Goal: Task Accomplishment & Management: Manage account settings

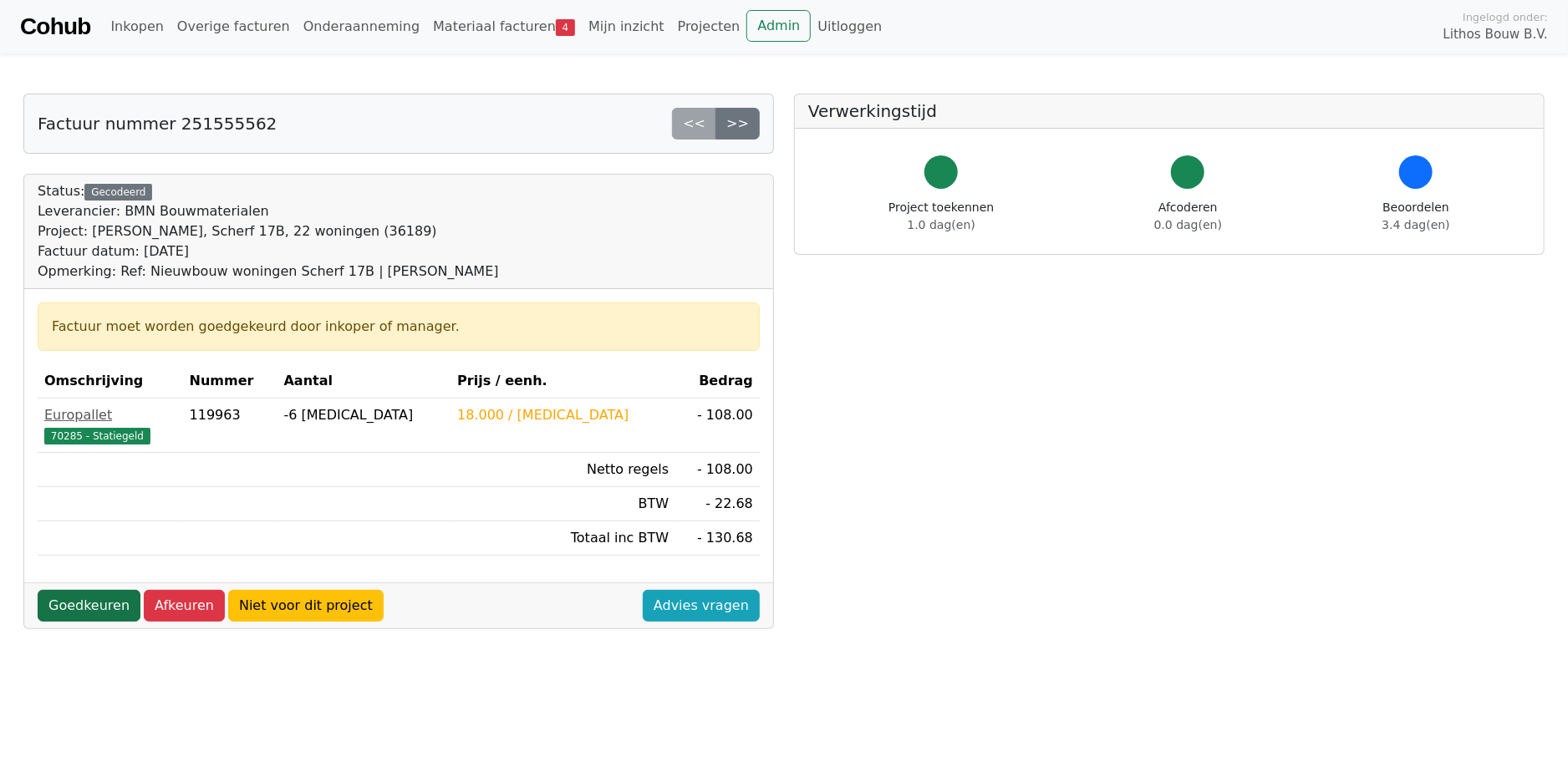
click at [58, 607] on link "Goedkeuren" at bounding box center [89, 605] width 103 height 31
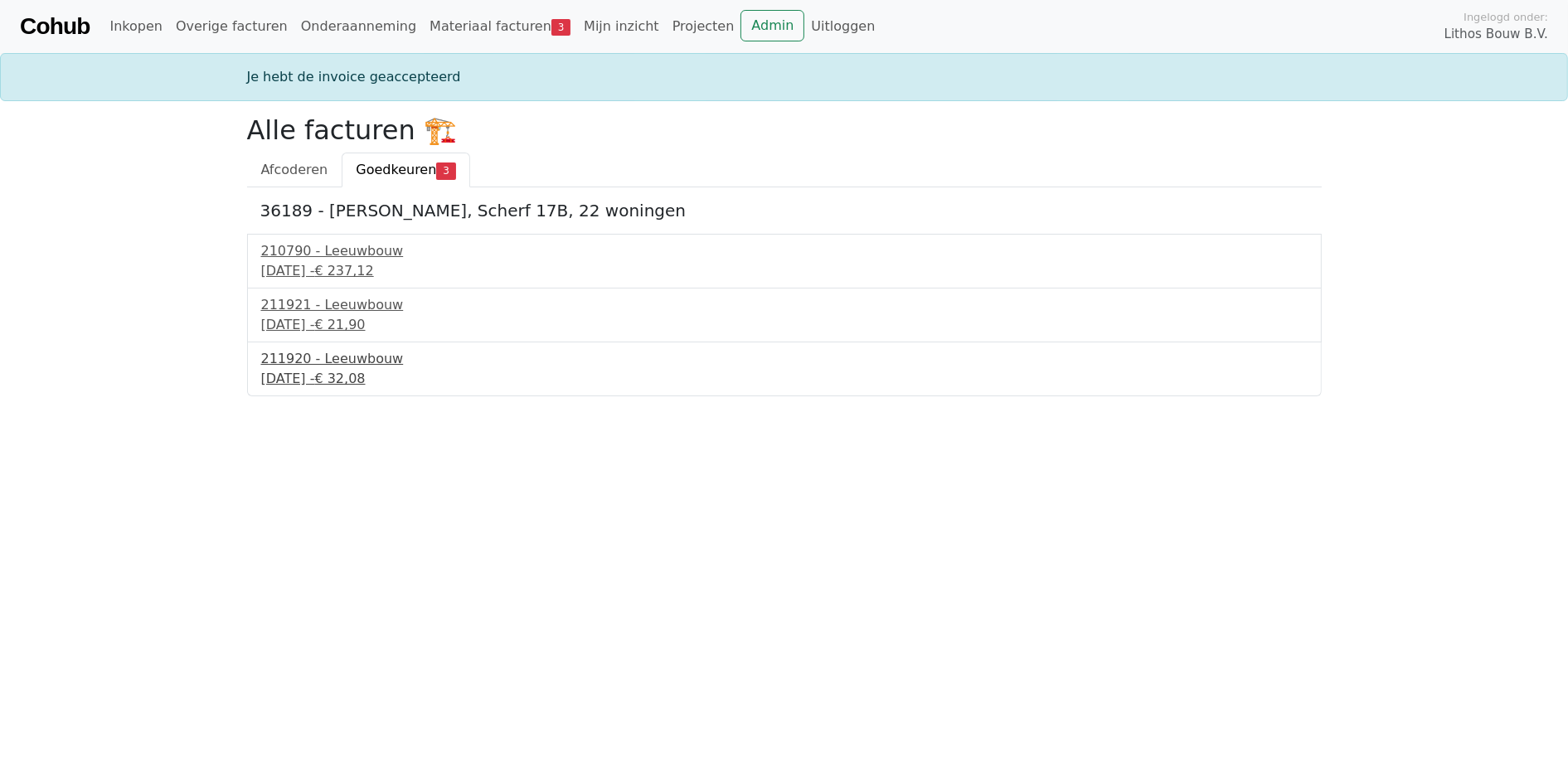
click at [333, 355] on div "211920 - Leeuwbouw" at bounding box center [784, 359] width 1047 height 20
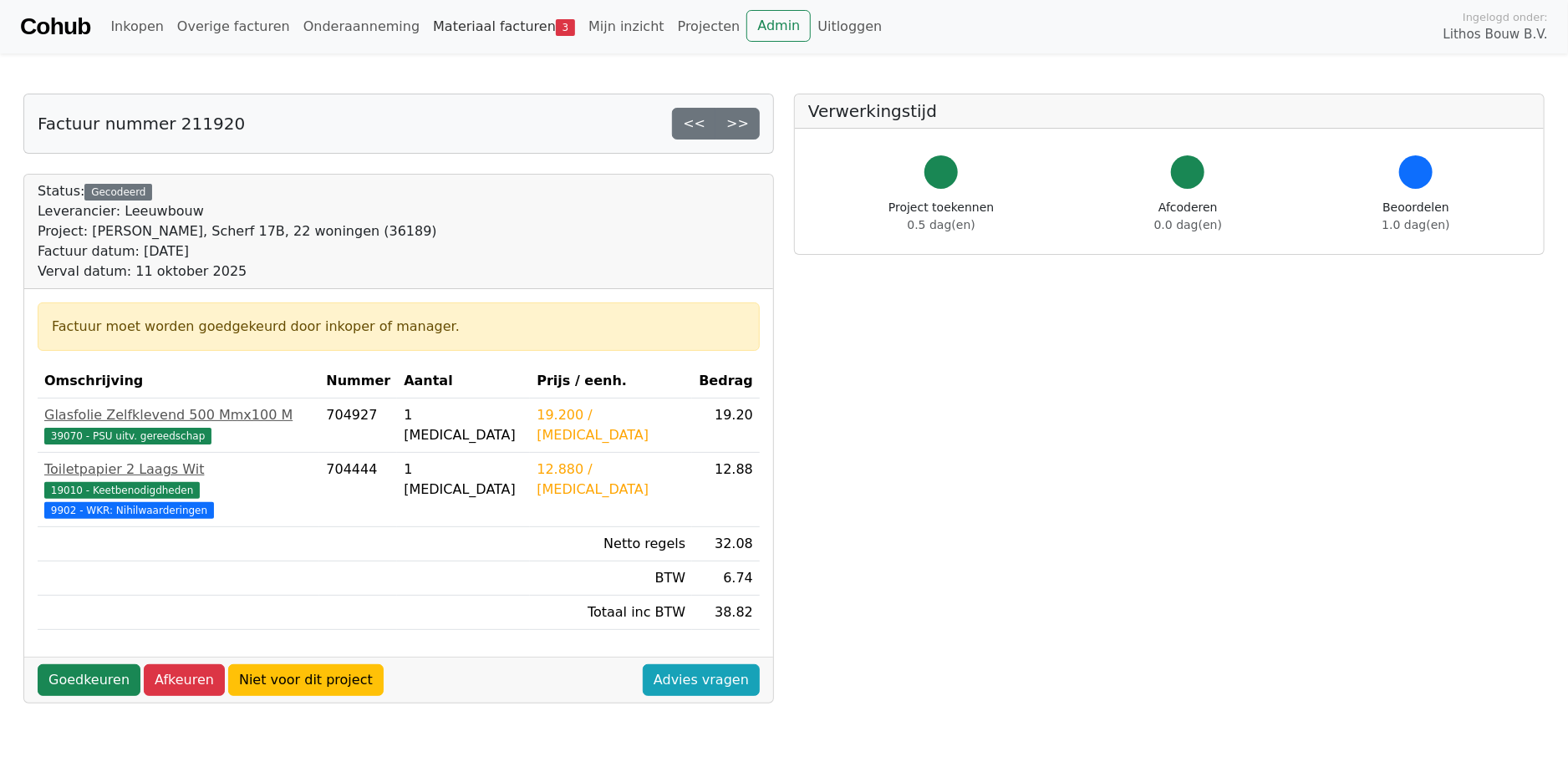
click at [500, 19] on link "Materiaal facturen 3" at bounding box center [504, 26] width 156 height 33
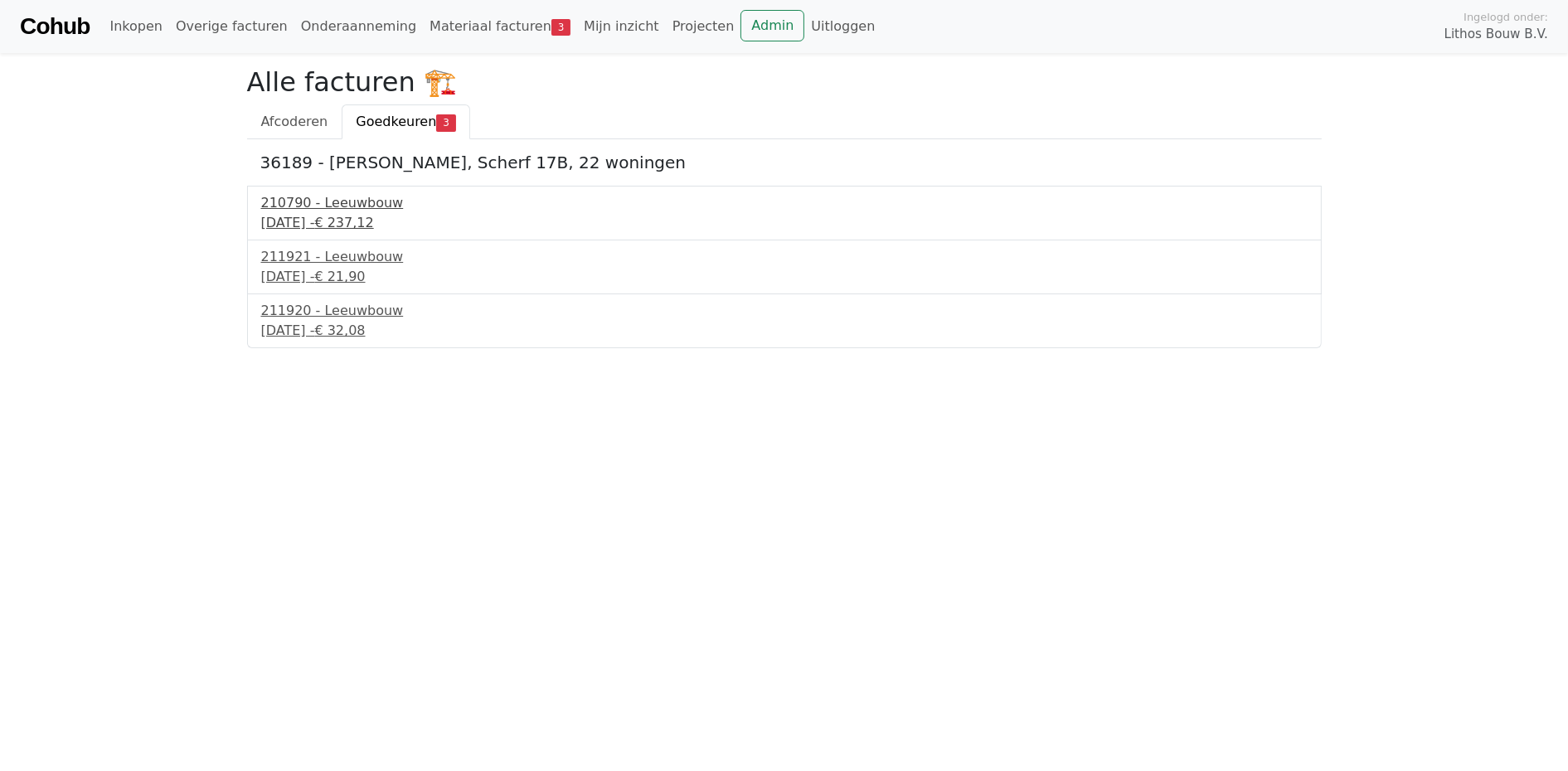
click at [338, 214] on div "9 september 2025 - € 237,12" at bounding box center [784, 223] width 1047 height 20
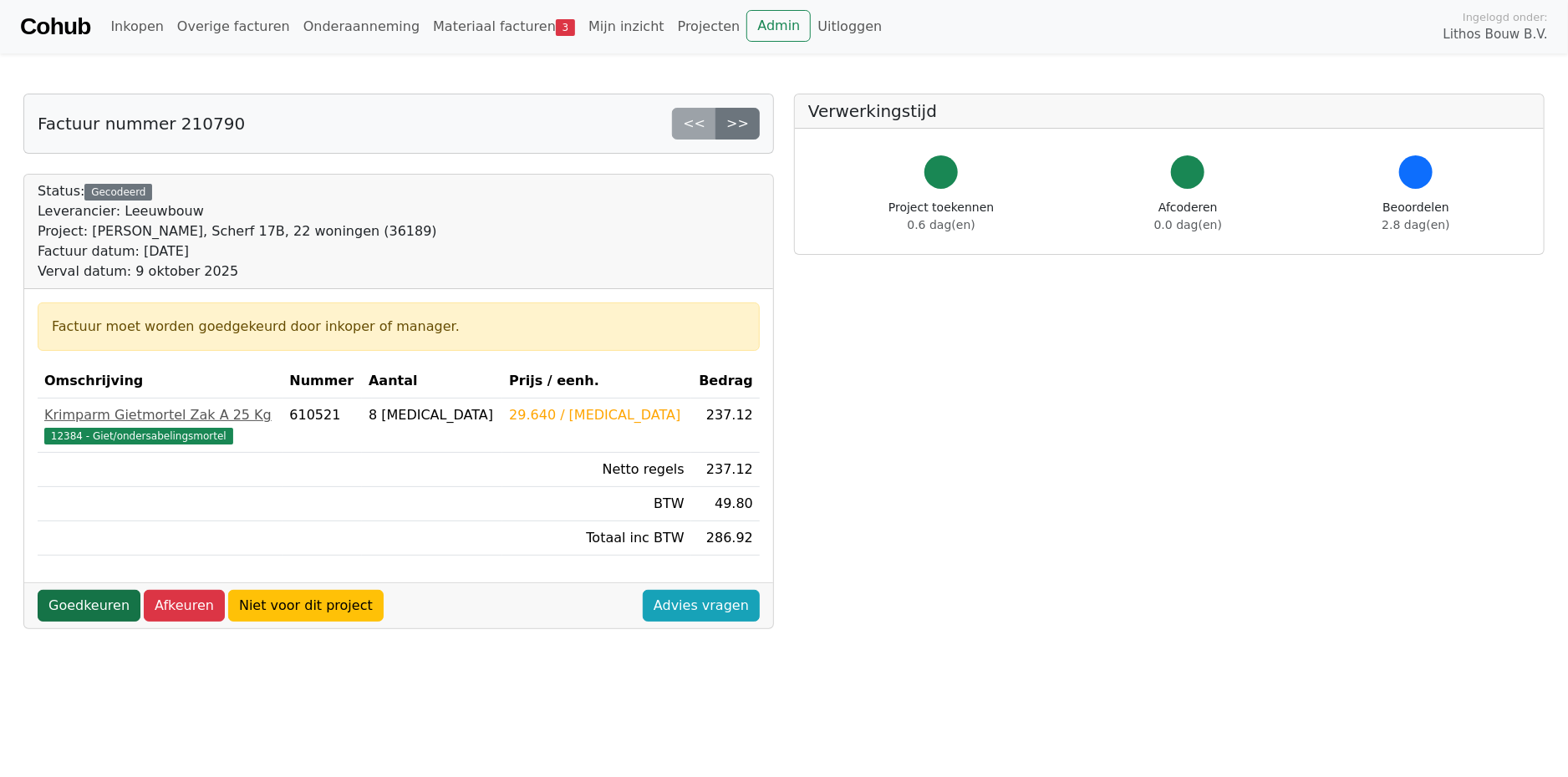
click at [85, 602] on link "Goedkeuren" at bounding box center [89, 605] width 103 height 31
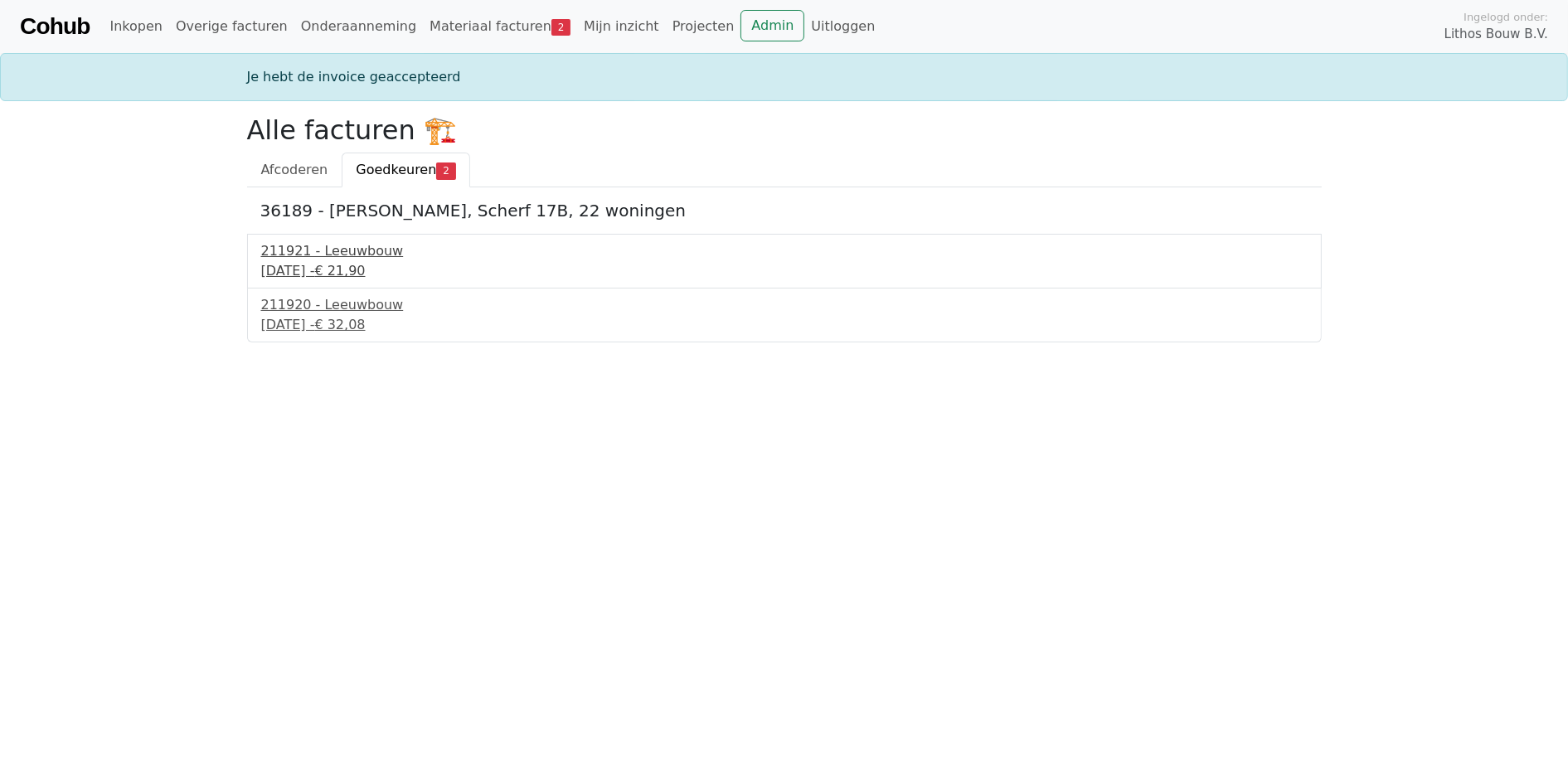
click at [358, 258] on div "211921 - Leeuwbouw" at bounding box center [784, 251] width 1047 height 20
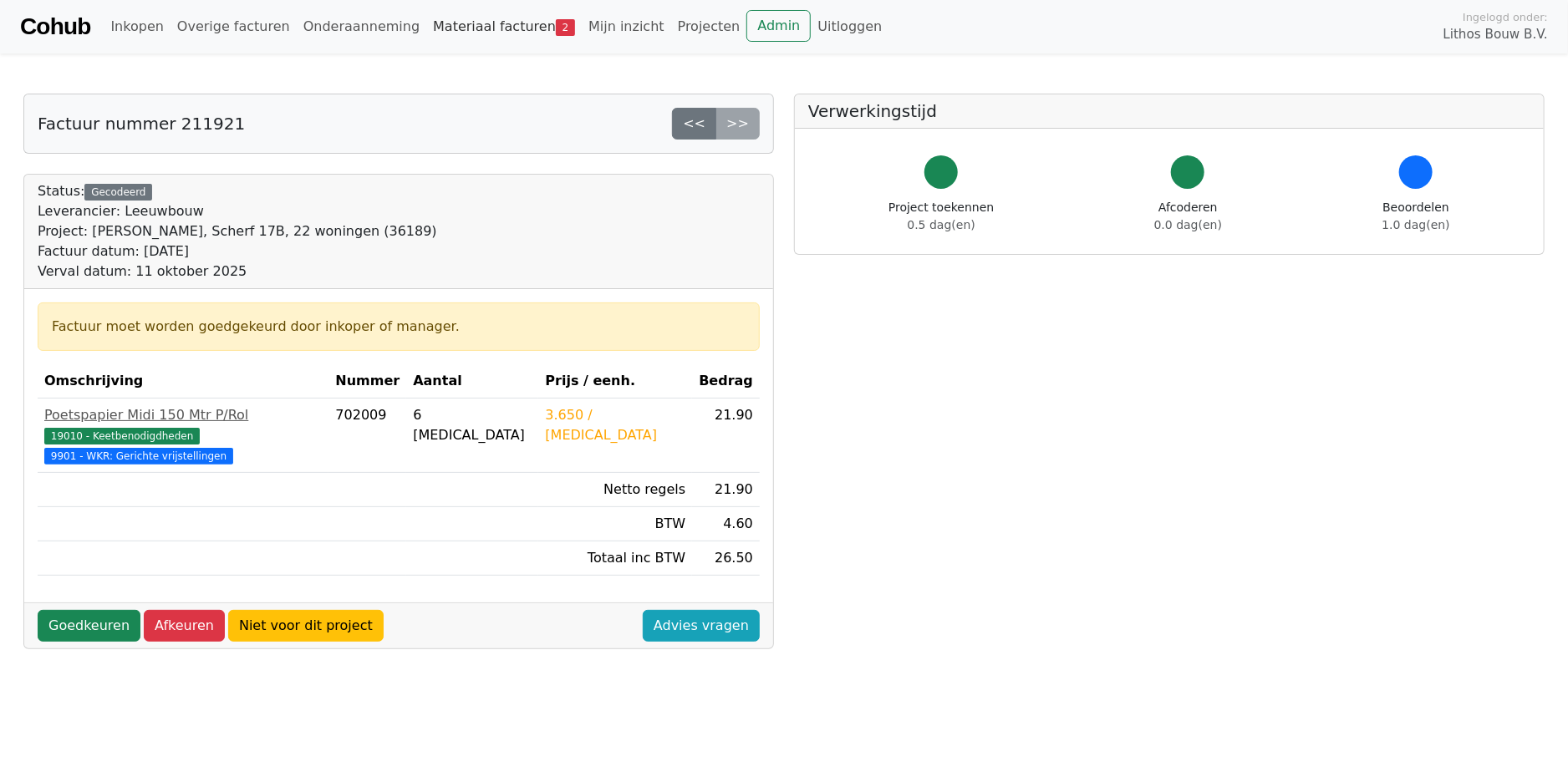
click at [473, 19] on link "Materiaal facturen 2" at bounding box center [504, 26] width 156 height 33
